Goal: Task Accomplishment & Management: Manage account settings

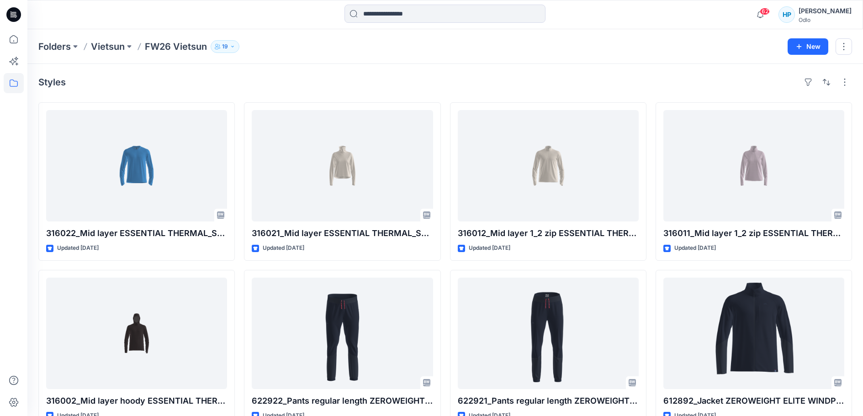
scroll to position [1113, 0]
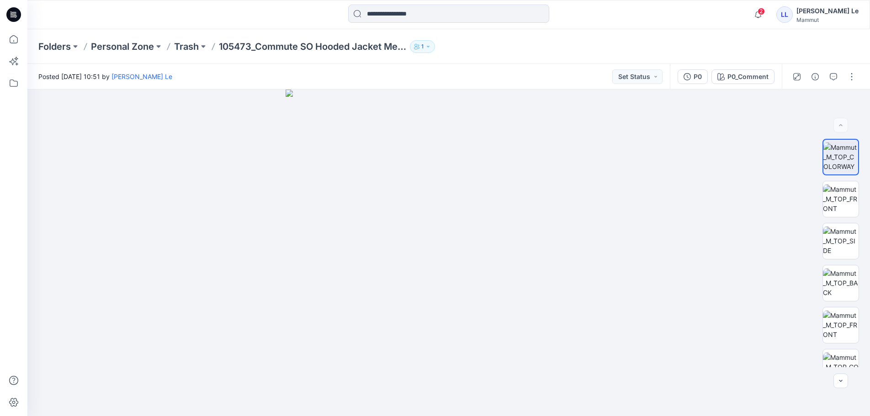
click at [793, 16] on div "LL" at bounding box center [784, 14] width 16 height 16
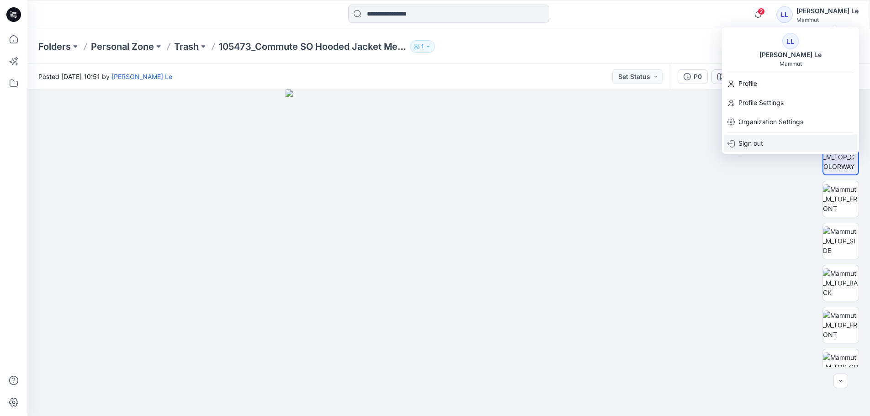
click at [758, 142] on p "Sign out" at bounding box center [751, 143] width 25 height 17
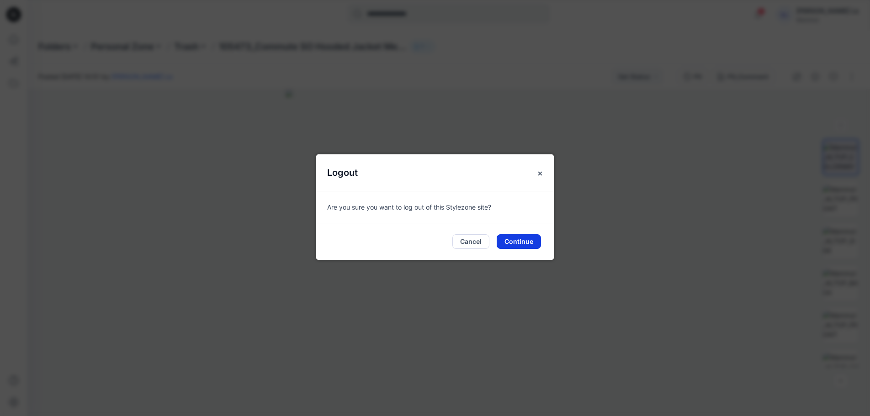
click at [506, 246] on button "Continue" at bounding box center [519, 241] width 44 height 15
